Goal: Task Accomplishment & Management: Complete application form

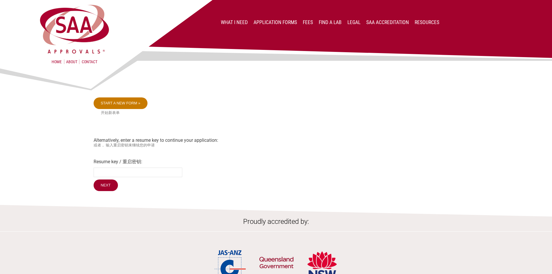
click at [135, 105] on link "Start a new form »" at bounding box center [121, 103] width 54 height 12
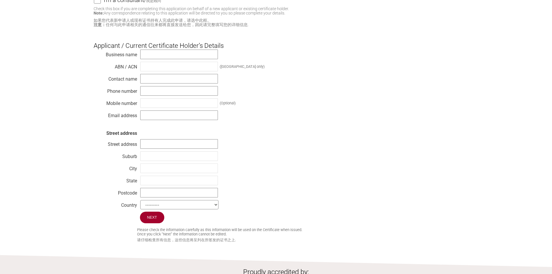
scroll to position [29, 0]
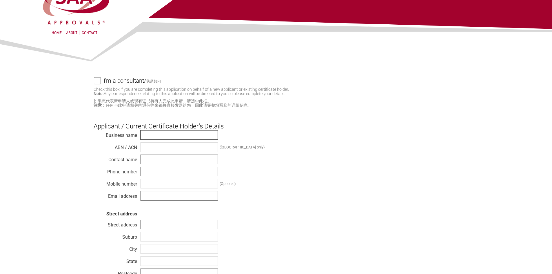
click at [144, 136] on input "text" at bounding box center [179, 135] width 78 height 10
